Goal: Transaction & Acquisition: Purchase product/service

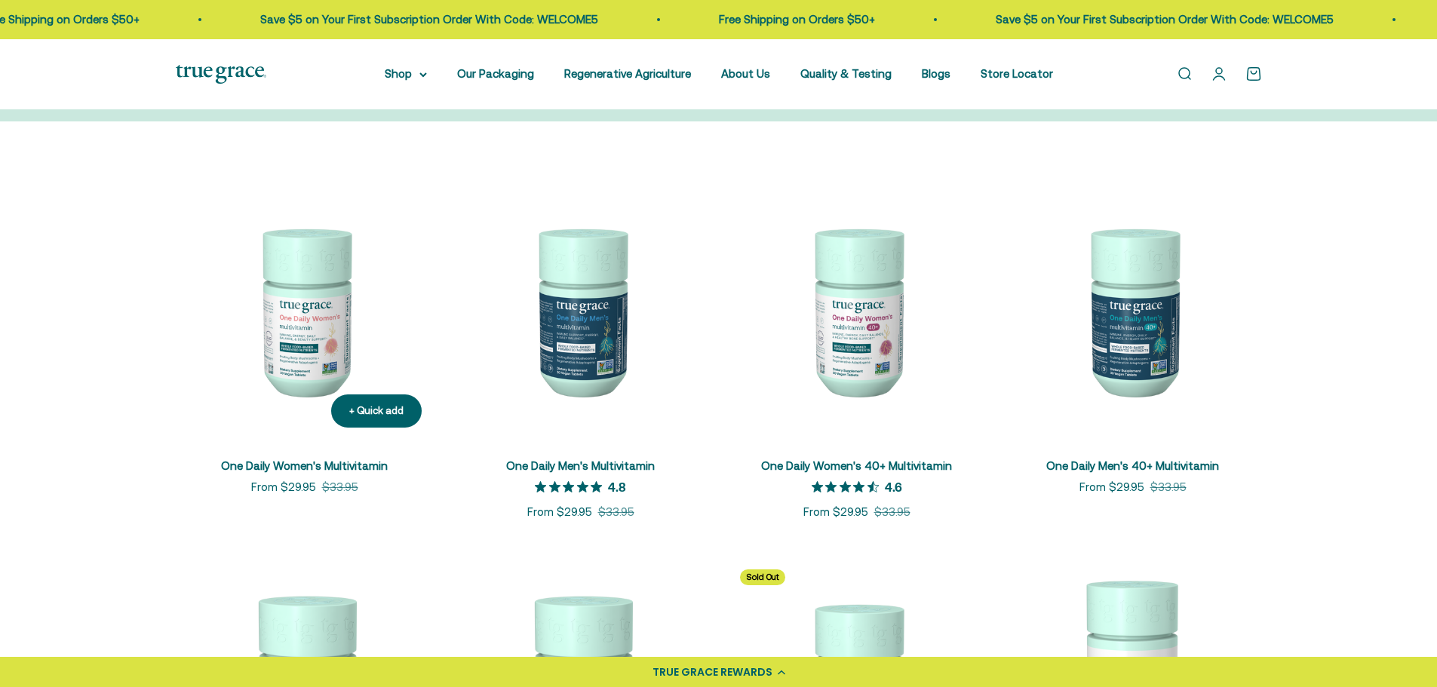
click at [268, 466] on link "One Daily Women's Multivitamin" at bounding box center [304, 465] width 167 height 13
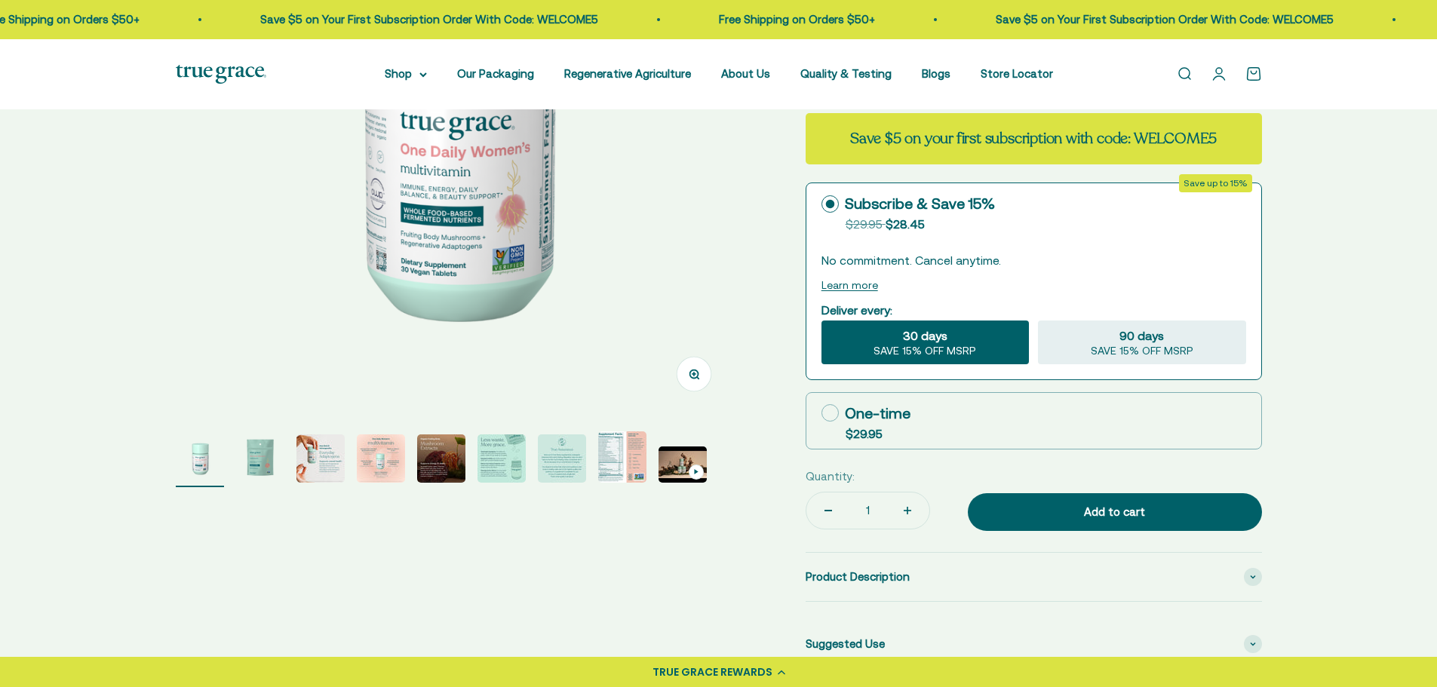
select select "3"
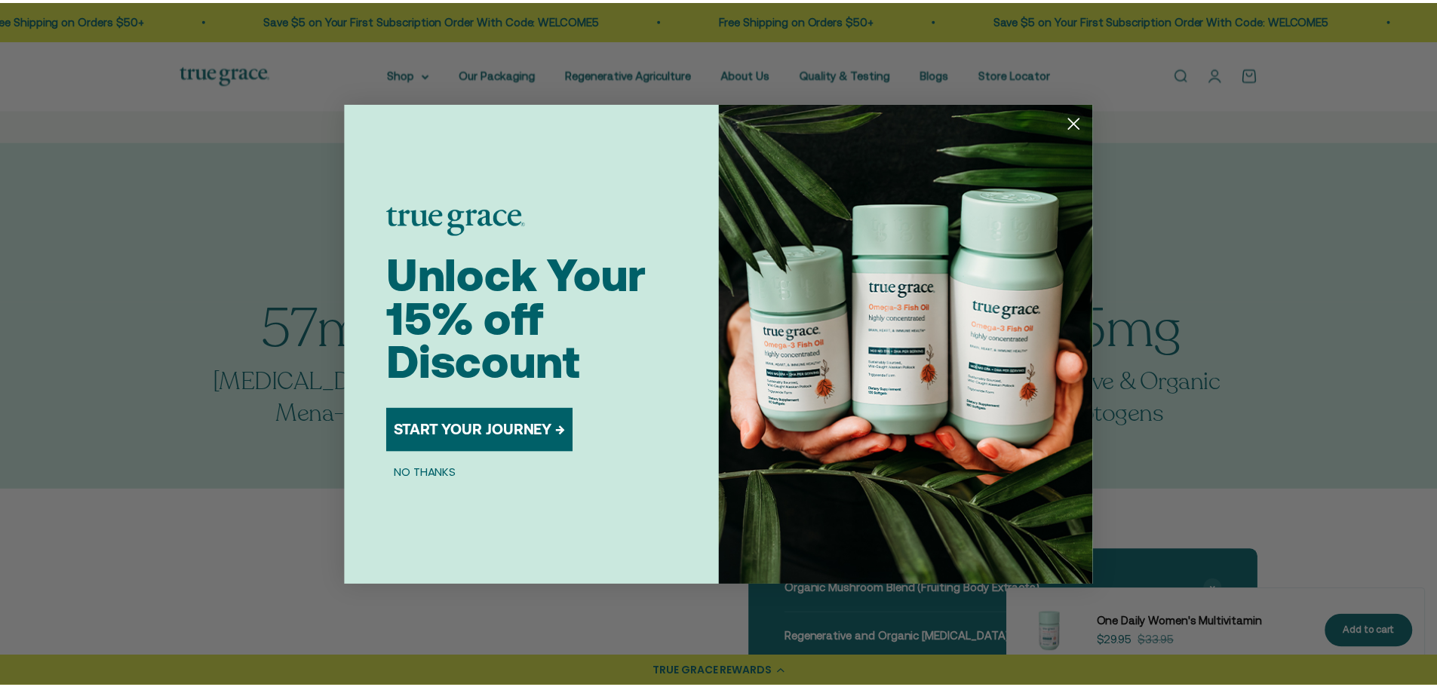
scroll to position [905, 0]
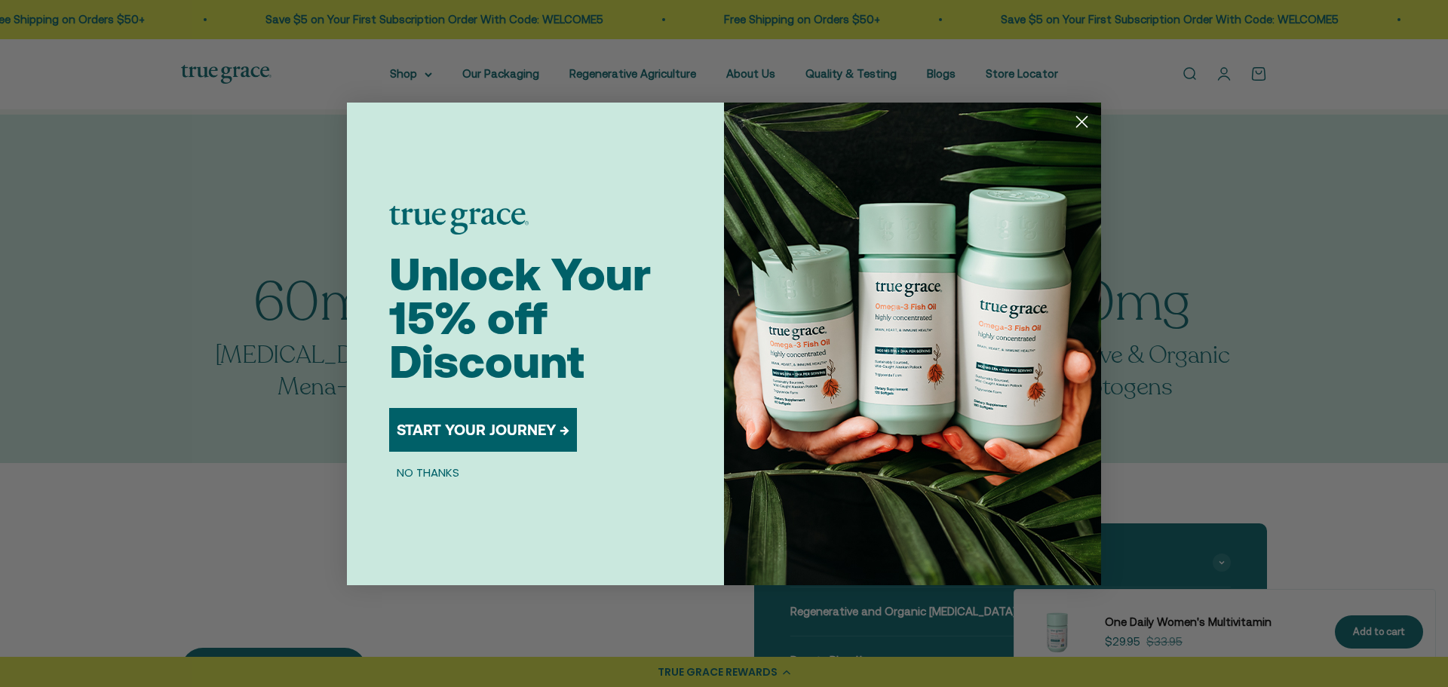
click at [1086, 123] on circle "Close dialog" at bounding box center [1081, 121] width 25 height 25
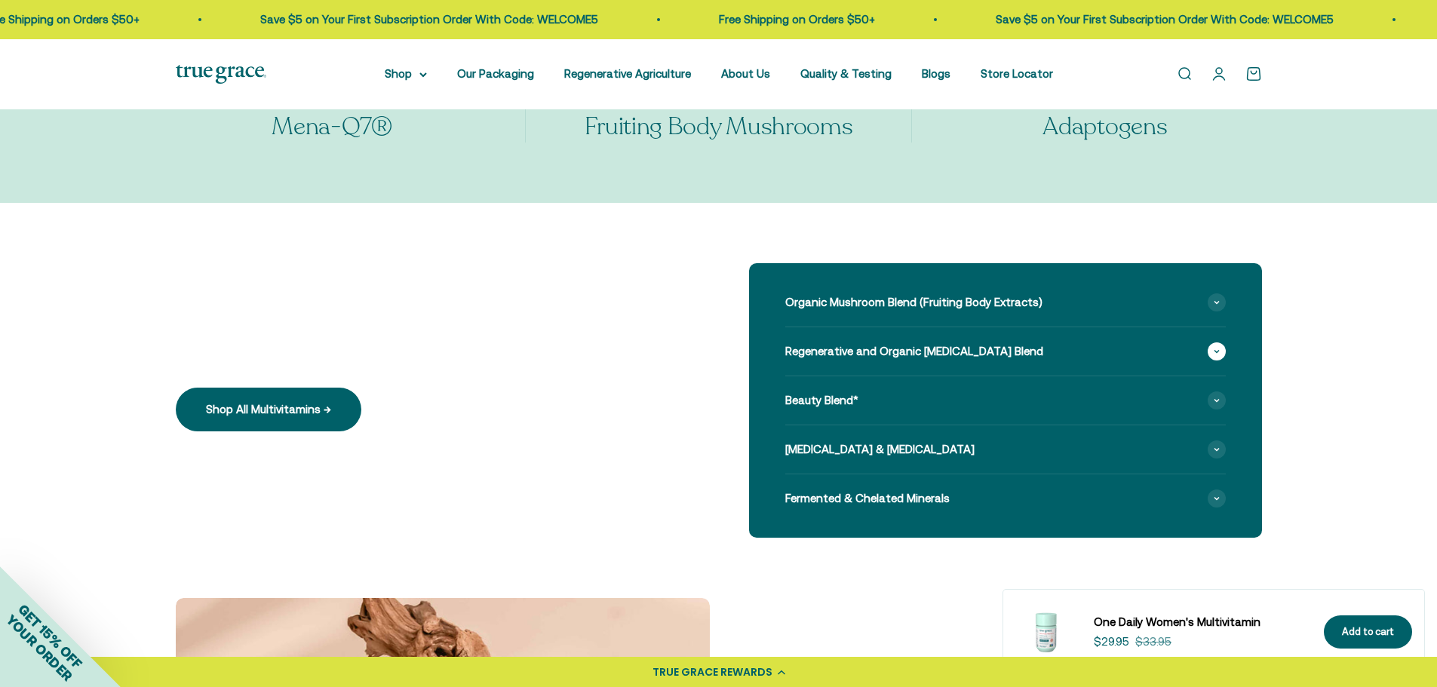
scroll to position [1131, 0]
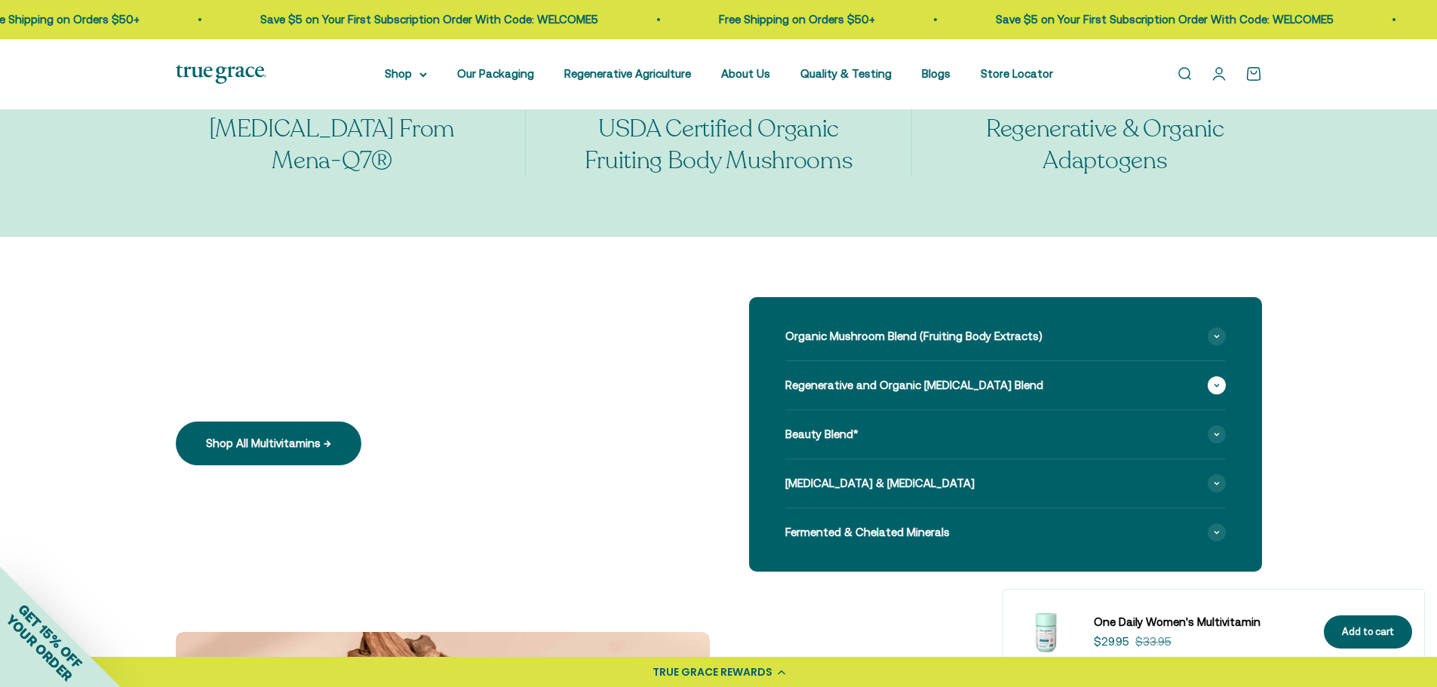
click at [946, 394] on span "Regenerative and Organic Adaptogen Blend" at bounding box center [914, 385] width 258 height 18
